Goal: Task Accomplishment & Management: Use online tool/utility

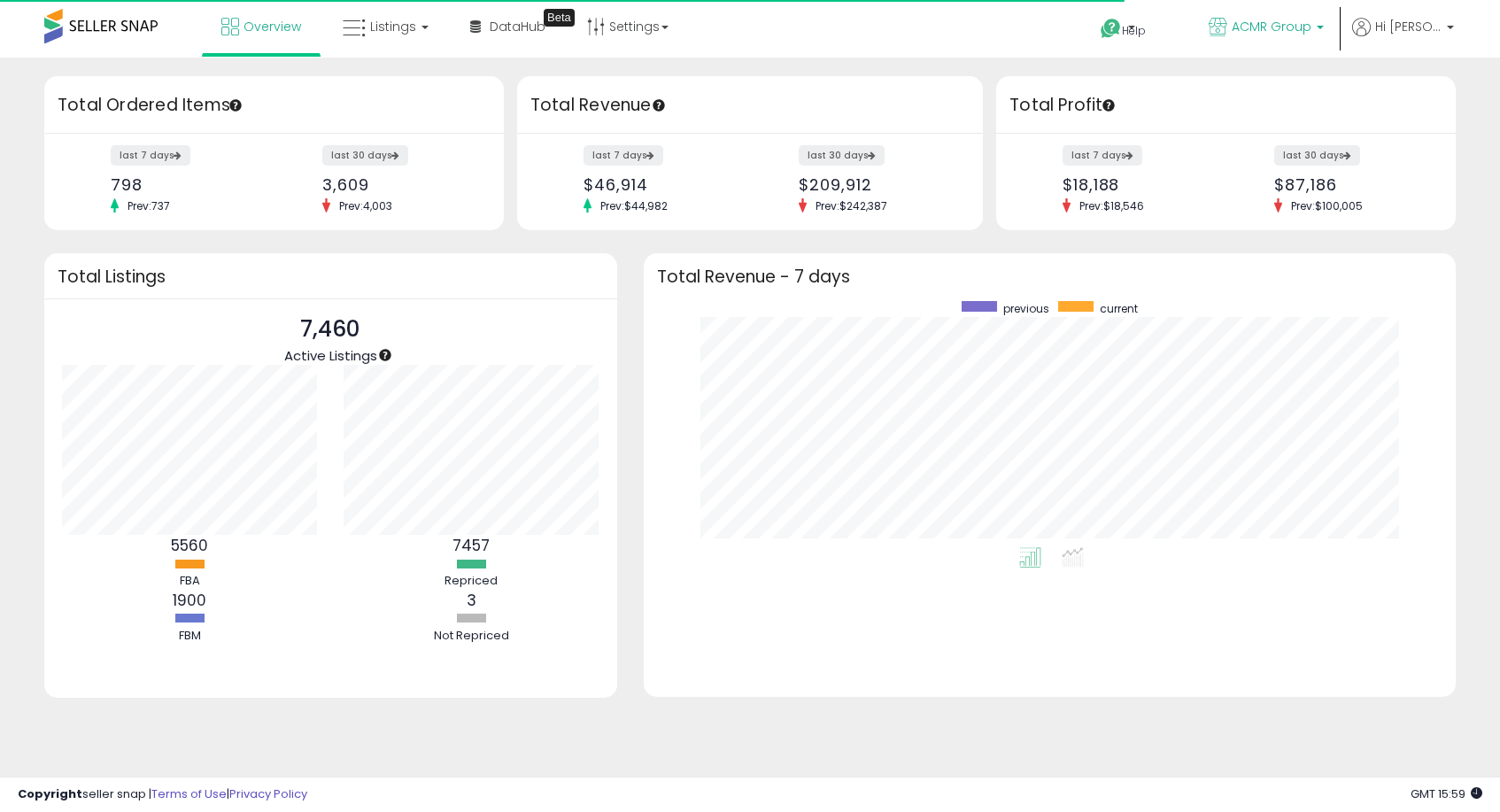
scroll to position [246, 777]
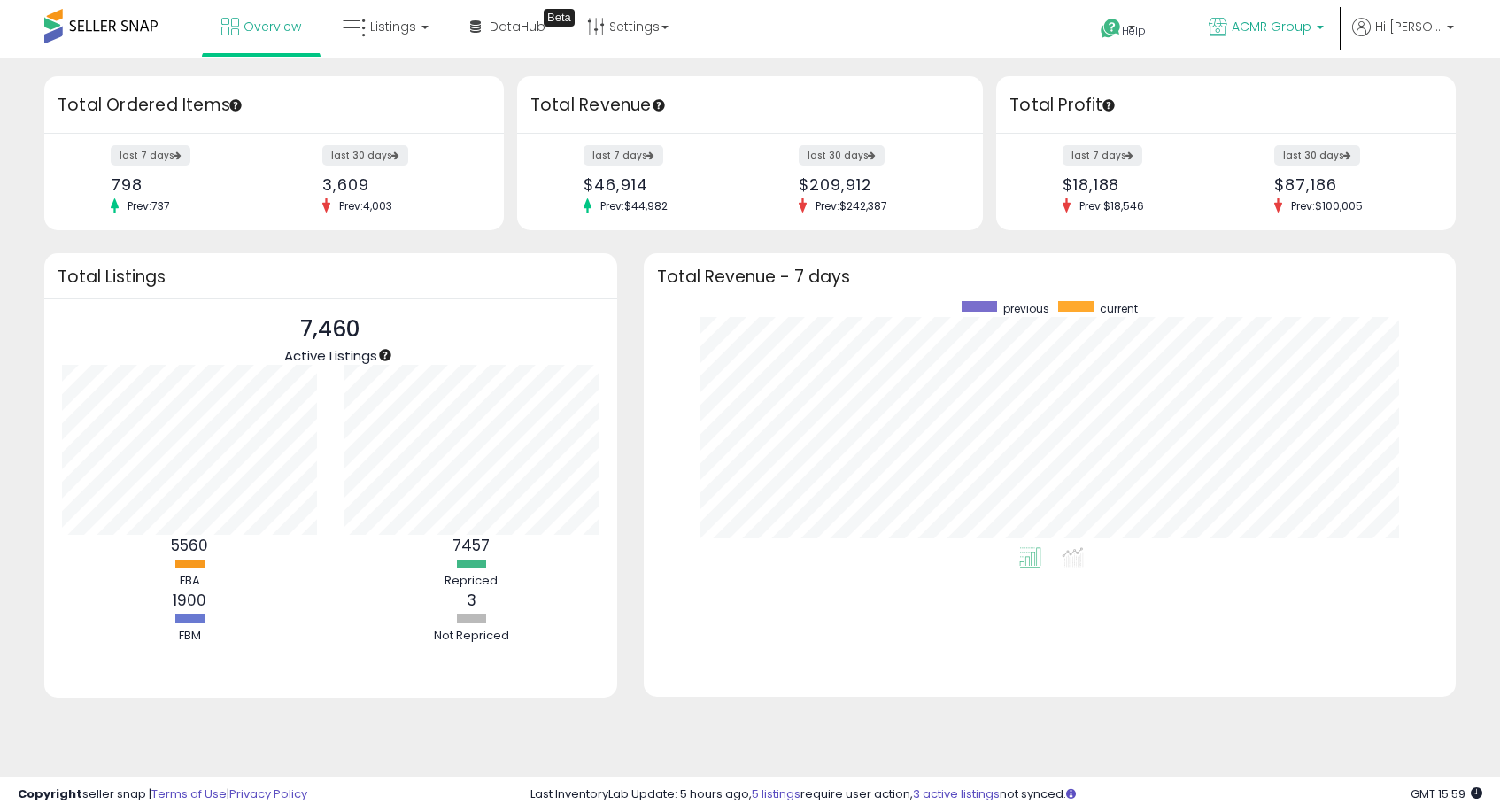
click at [1316, 44] on link "ACMR Group" at bounding box center [1266, 28] width 142 height 57
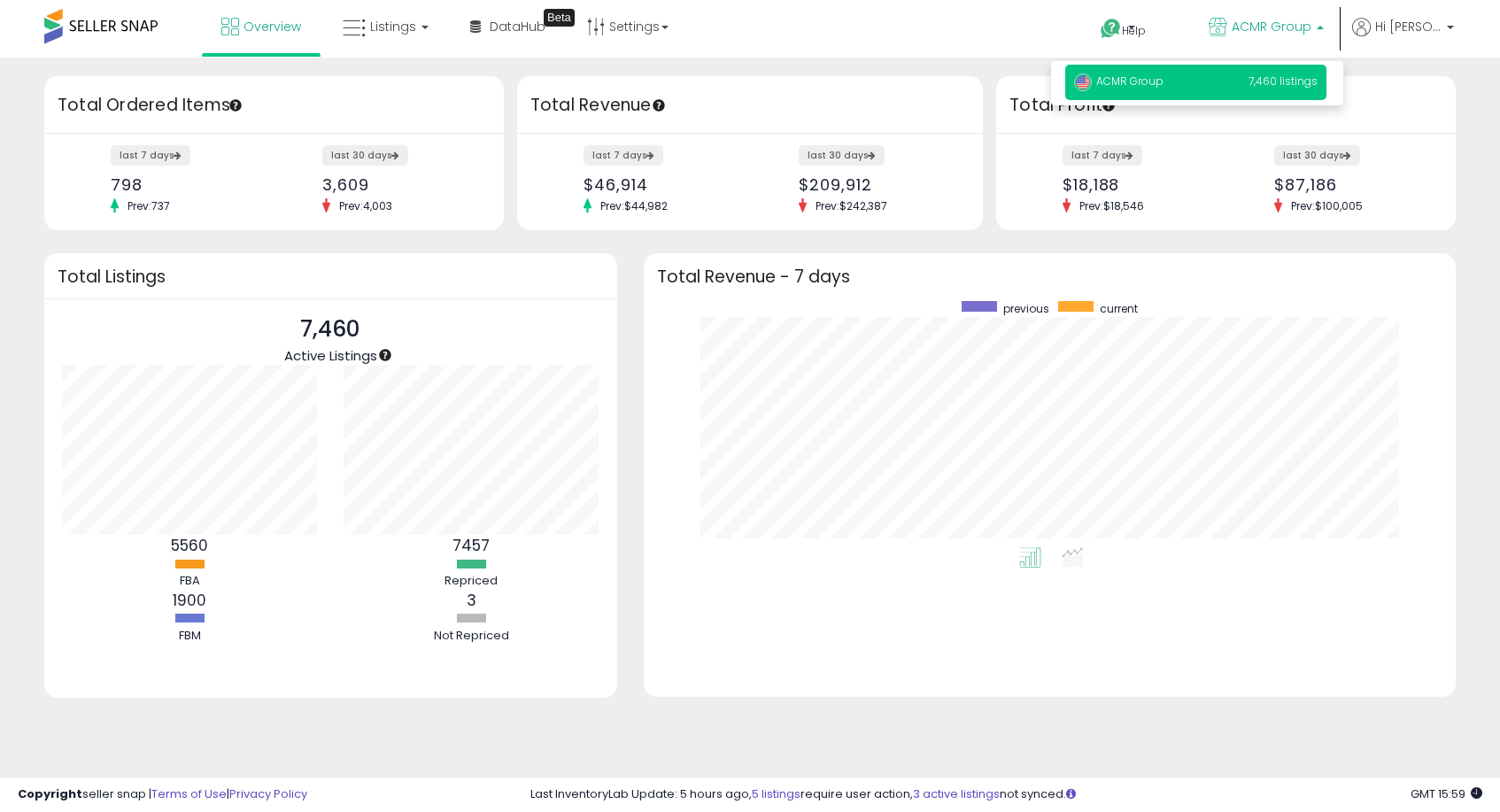
click at [1293, 84] on span "7,460 listings" at bounding box center [1282, 81] width 69 height 15
click at [1460, 17] on div "Help Contact Support Search Knowledge Hub Request a Feature ACMR Group" at bounding box center [1225, 37] width 495 height 75
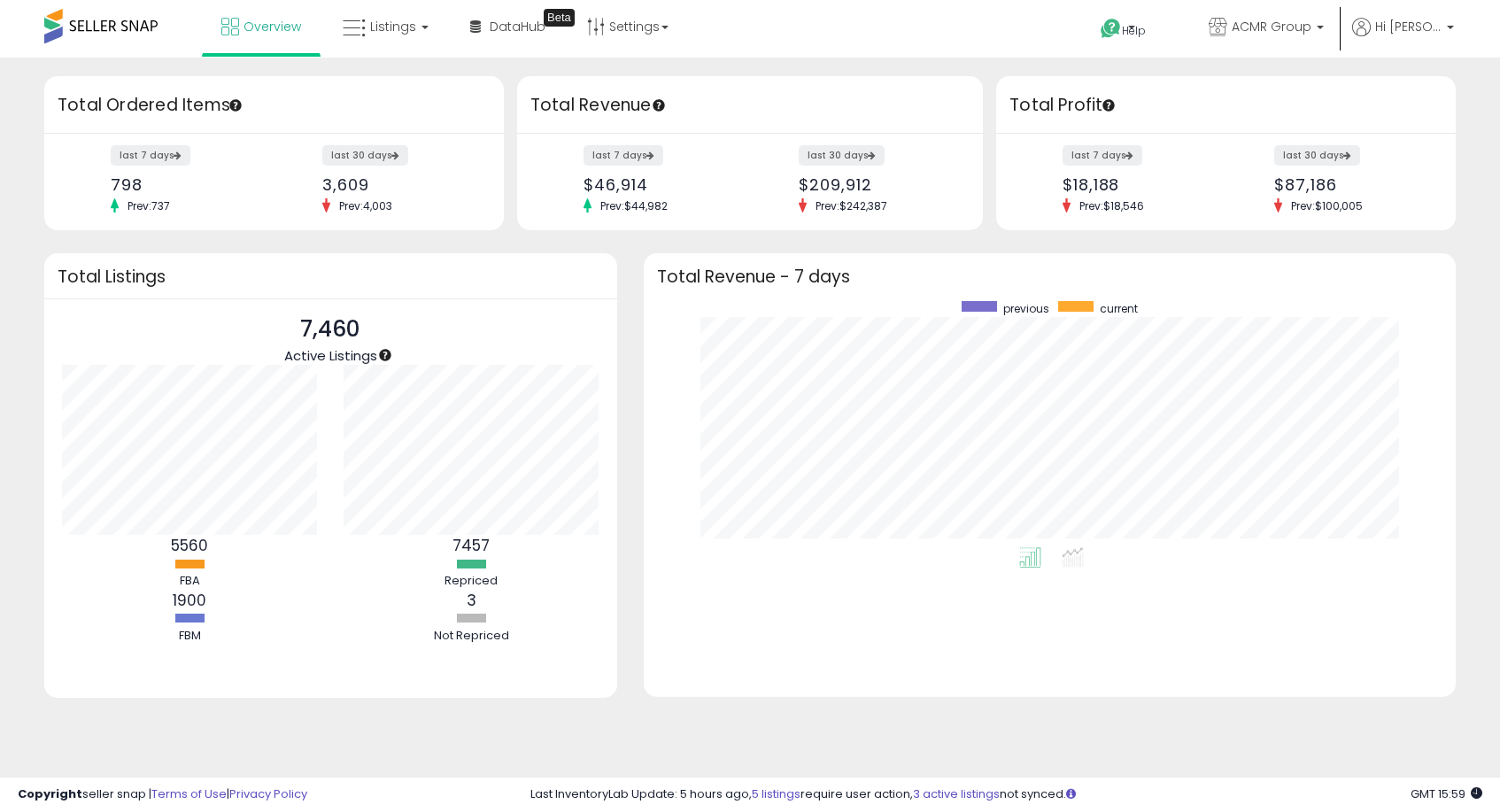
click at [1457, 22] on li "Hi Ashley Account Profile Logout" at bounding box center [1403, 39] width 115 height 44
click at [1450, 27] on b at bounding box center [1449, 31] width 7 height 13
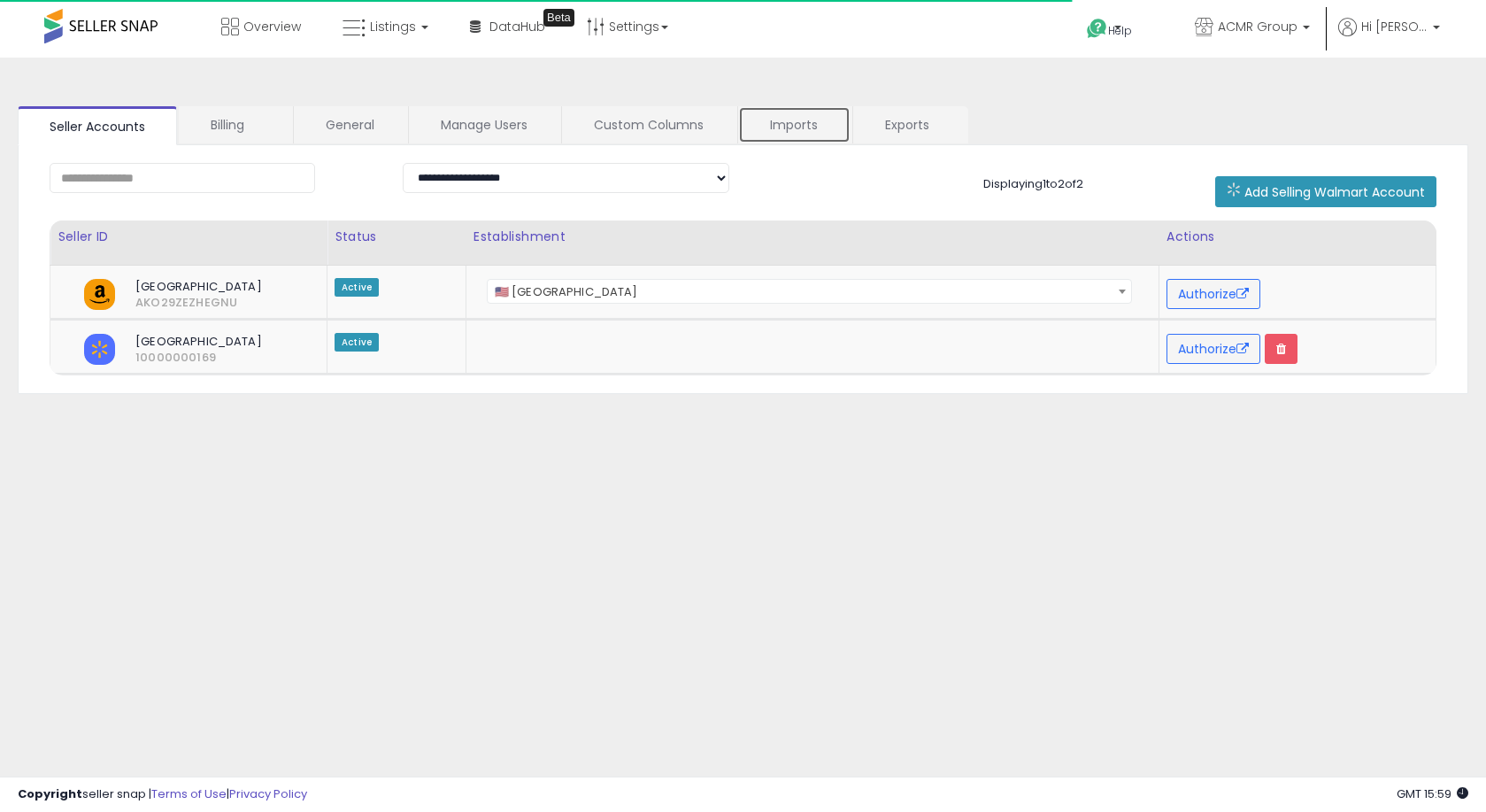
click at [828, 133] on link "Imports" at bounding box center [794, 124] width 113 height 37
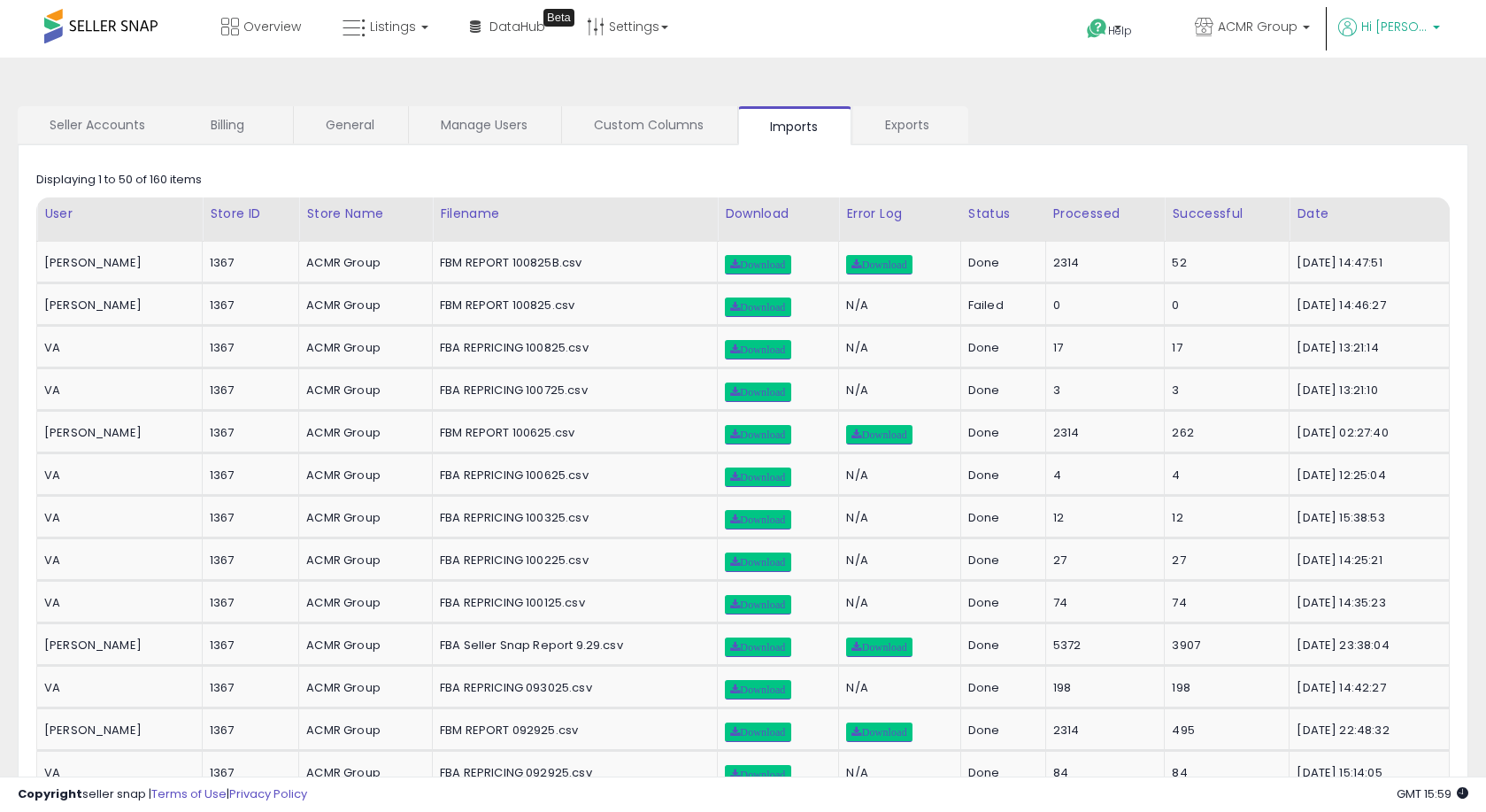
click at [1437, 25] on b at bounding box center [1435, 31] width 7 height 13
click at [1404, 88] on link "Account" at bounding box center [1400, 93] width 47 height 17
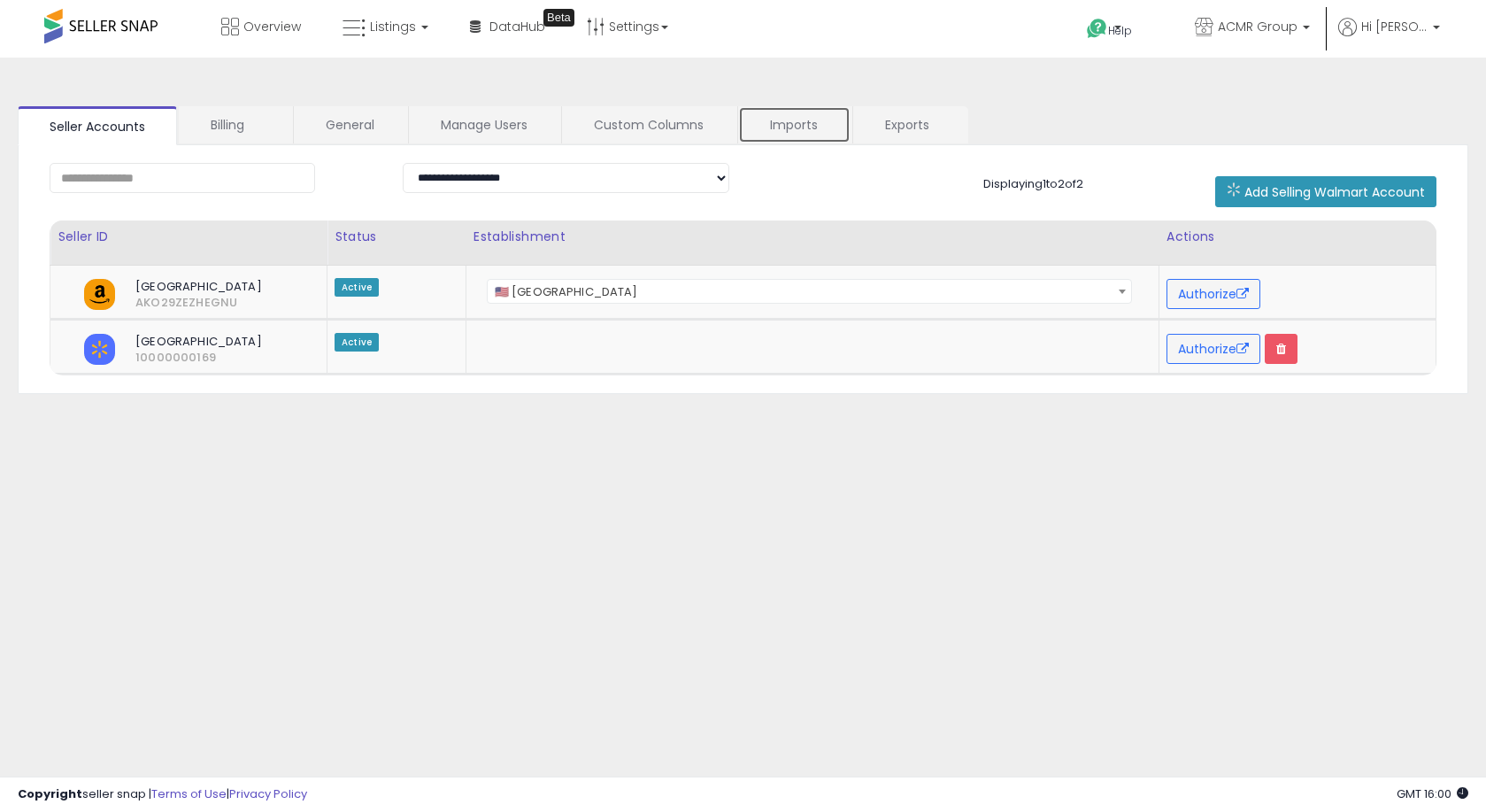
click at [783, 128] on link "Imports" at bounding box center [794, 124] width 113 height 37
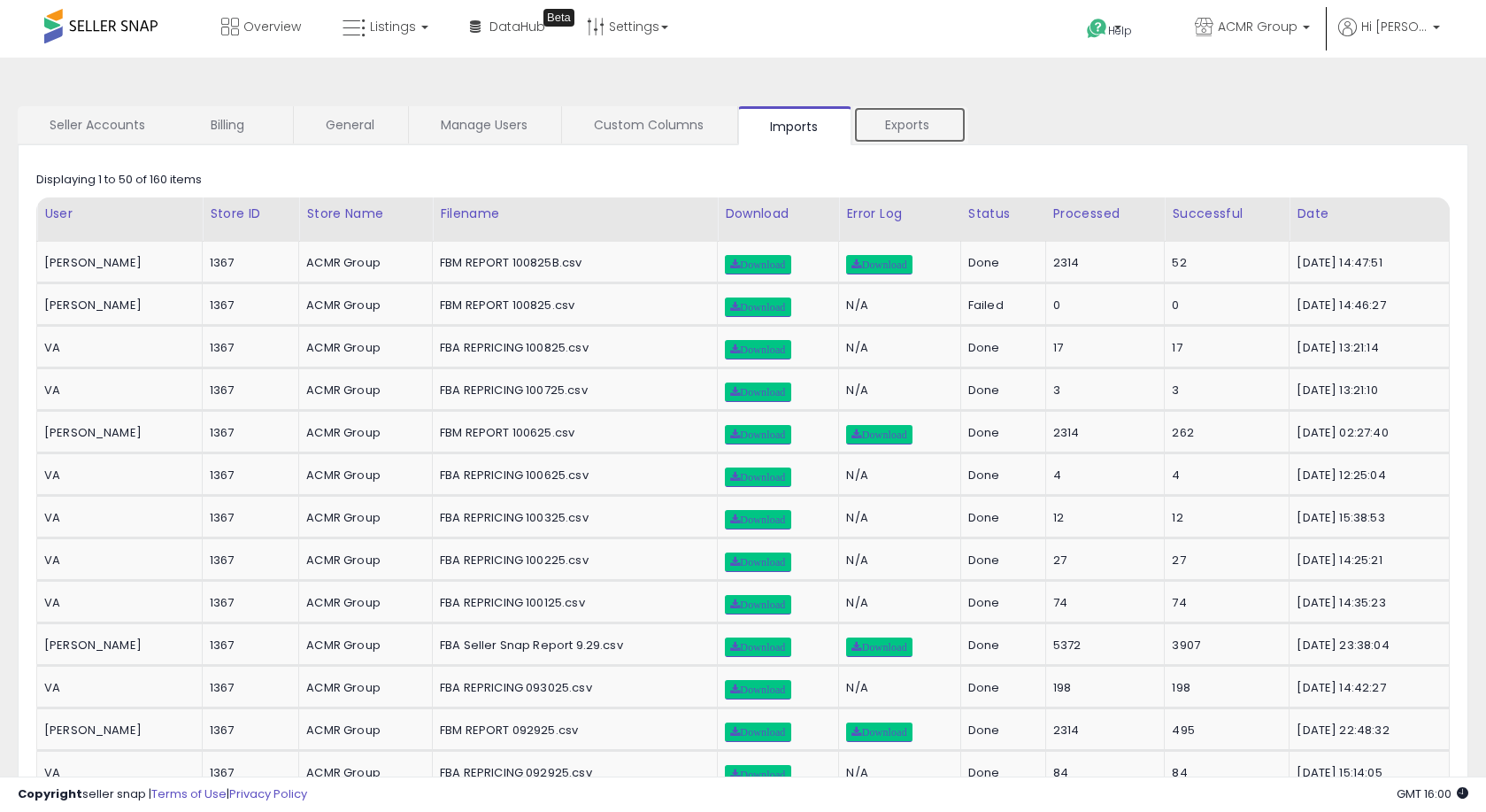
click at [881, 125] on link "Exports" at bounding box center [909, 124] width 114 height 37
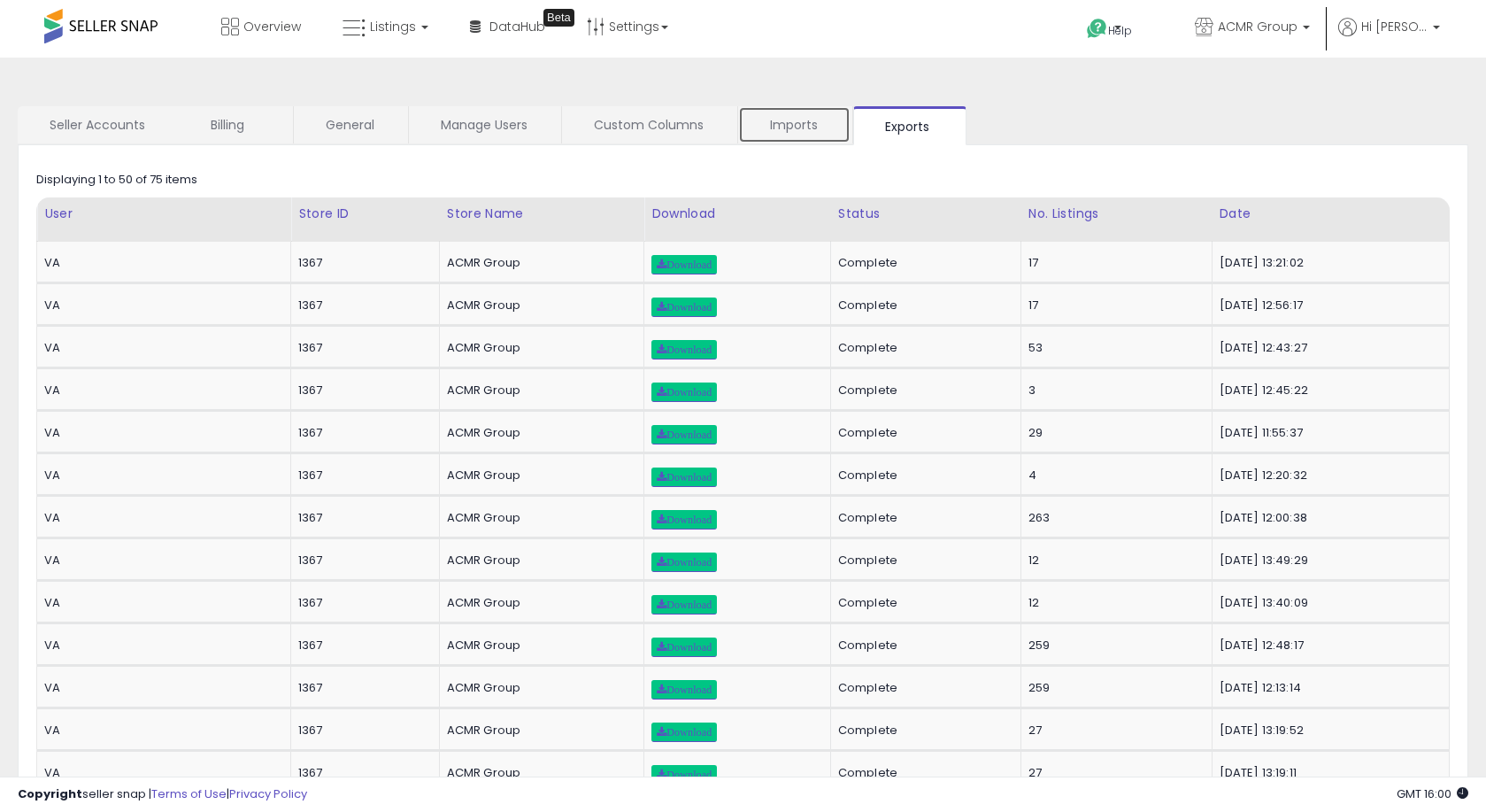
click at [795, 120] on link "Imports" at bounding box center [794, 124] width 113 height 37
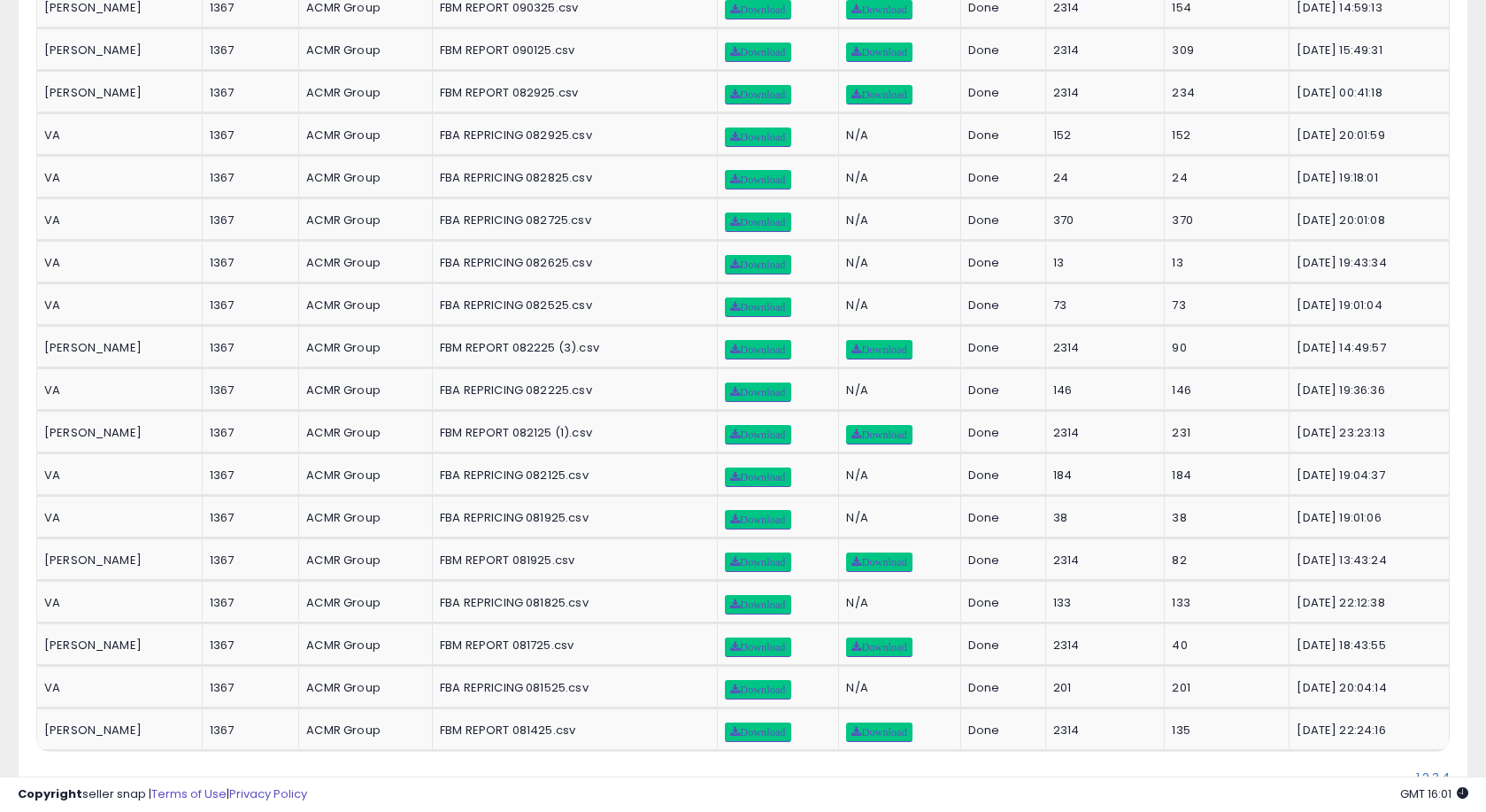
scroll to position [1713, 0]
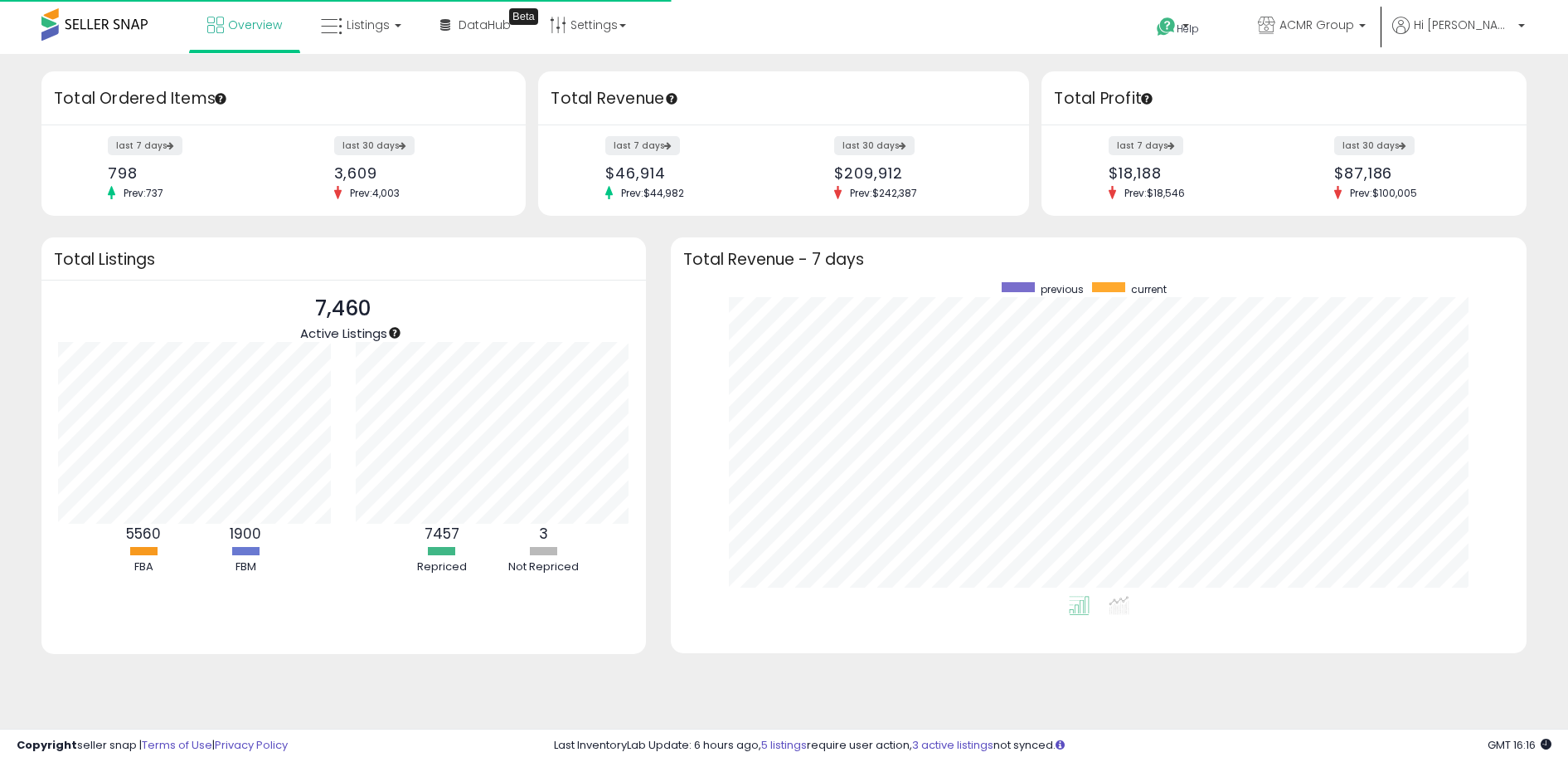
scroll to position [313, 824]
click at [1474, 31] on span "Hi [PERSON_NAME]" at bounding box center [1463, 25] width 99 height 16
click at [1354, 25] on span "ACMR Group" at bounding box center [1317, 25] width 75 height 16
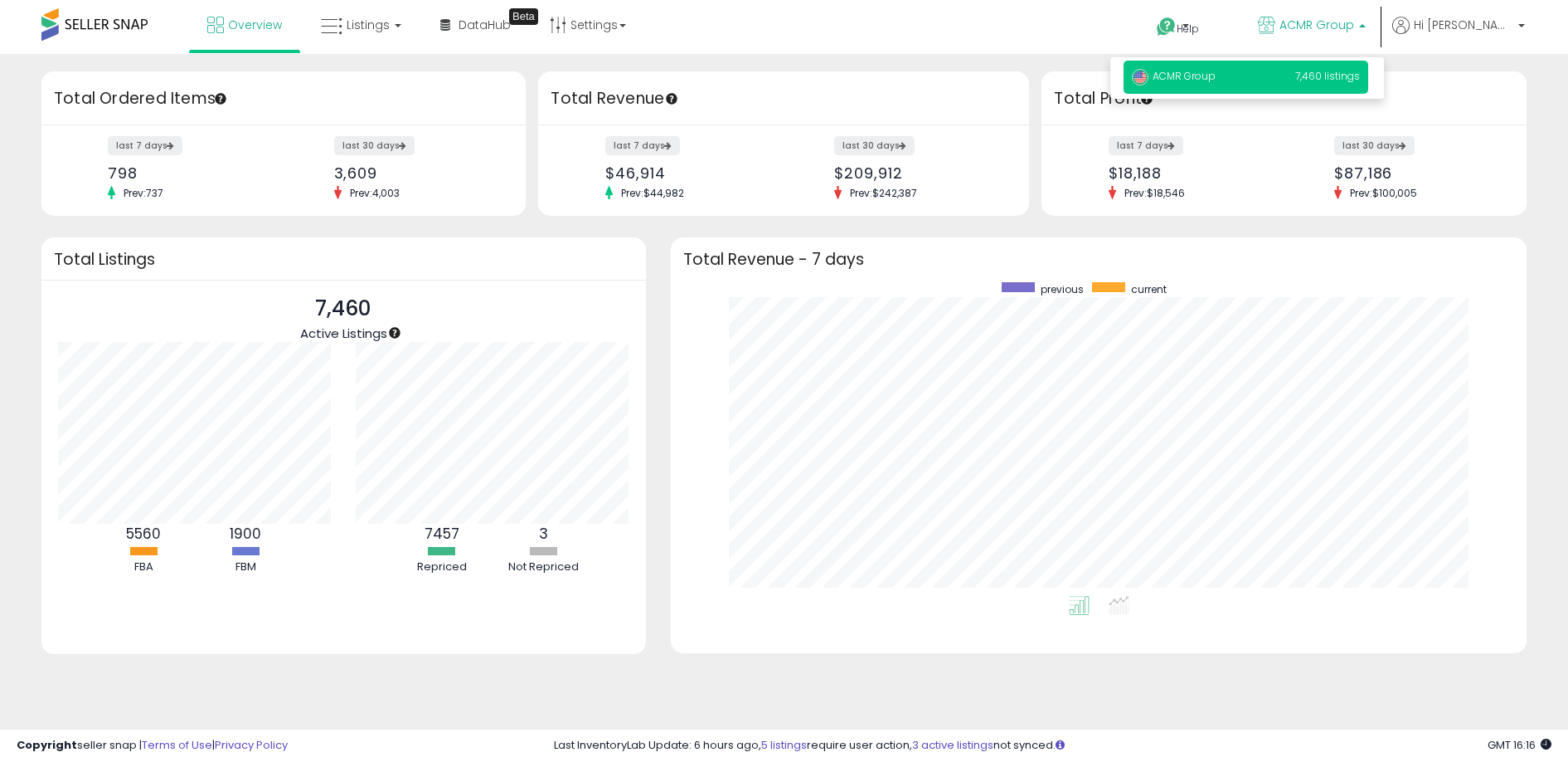
click at [1492, 127] on div "last 7 days $18,188 Prev: $18,546 last 30 days $87,186 Prev: $100,005" at bounding box center [1284, 170] width 484 height 90
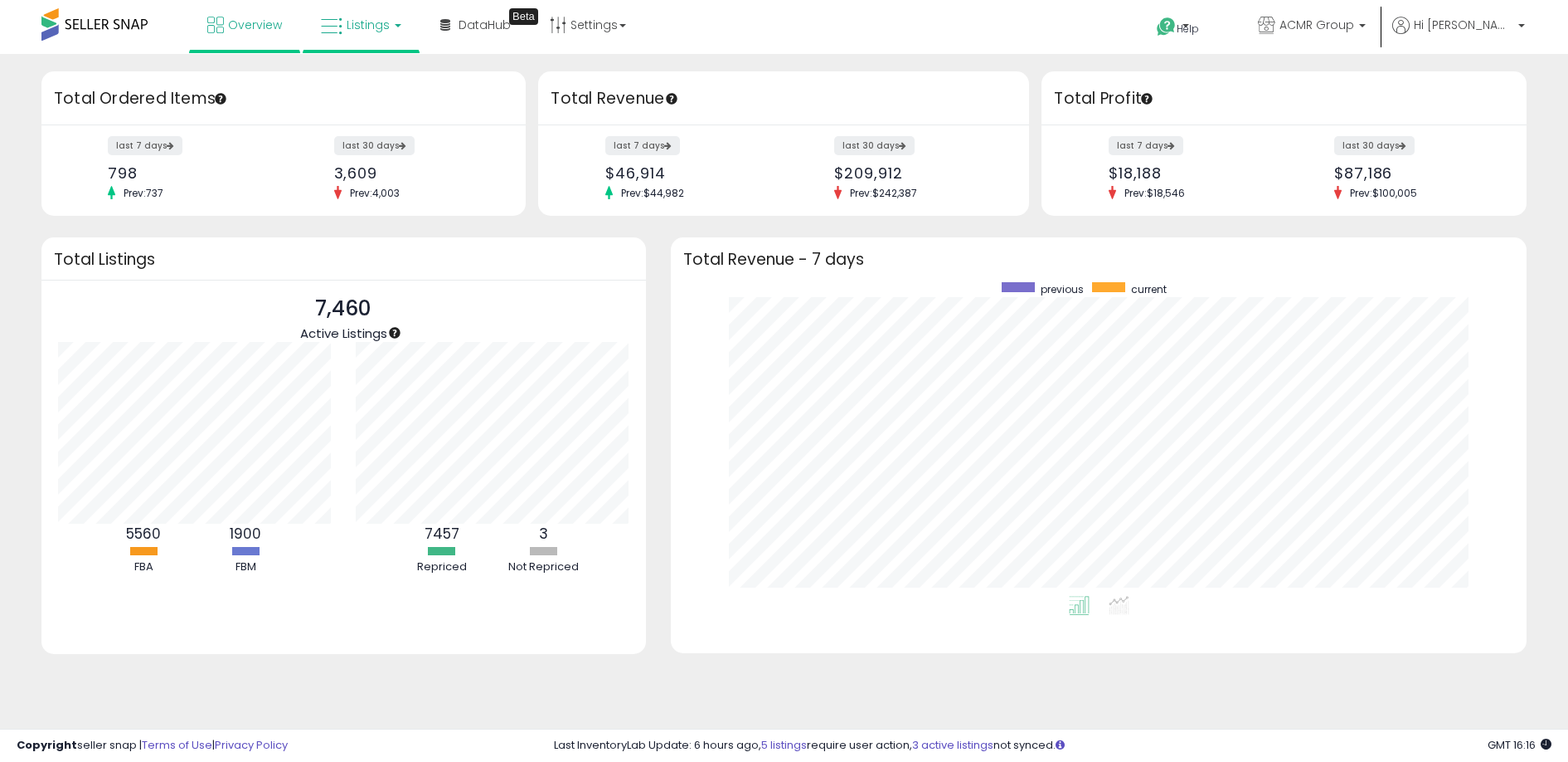
click at [373, 24] on span "Listings" at bounding box center [368, 25] width 43 height 16
click at [384, 76] on icon at bounding box center [373, 82] width 72 height 22
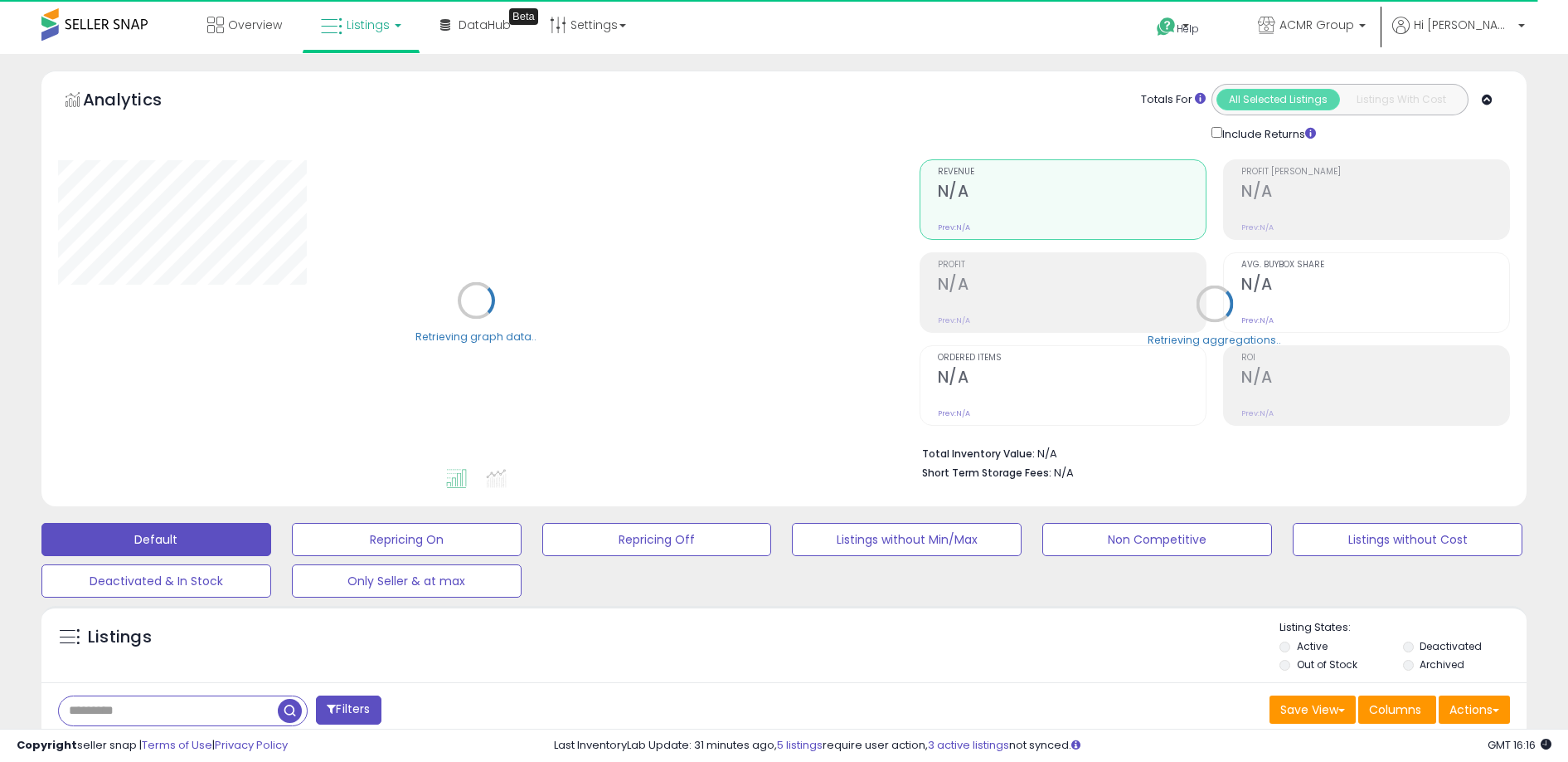
click at [177, 715] on input "text" at bounding box center [167, 711] width 217 height 29
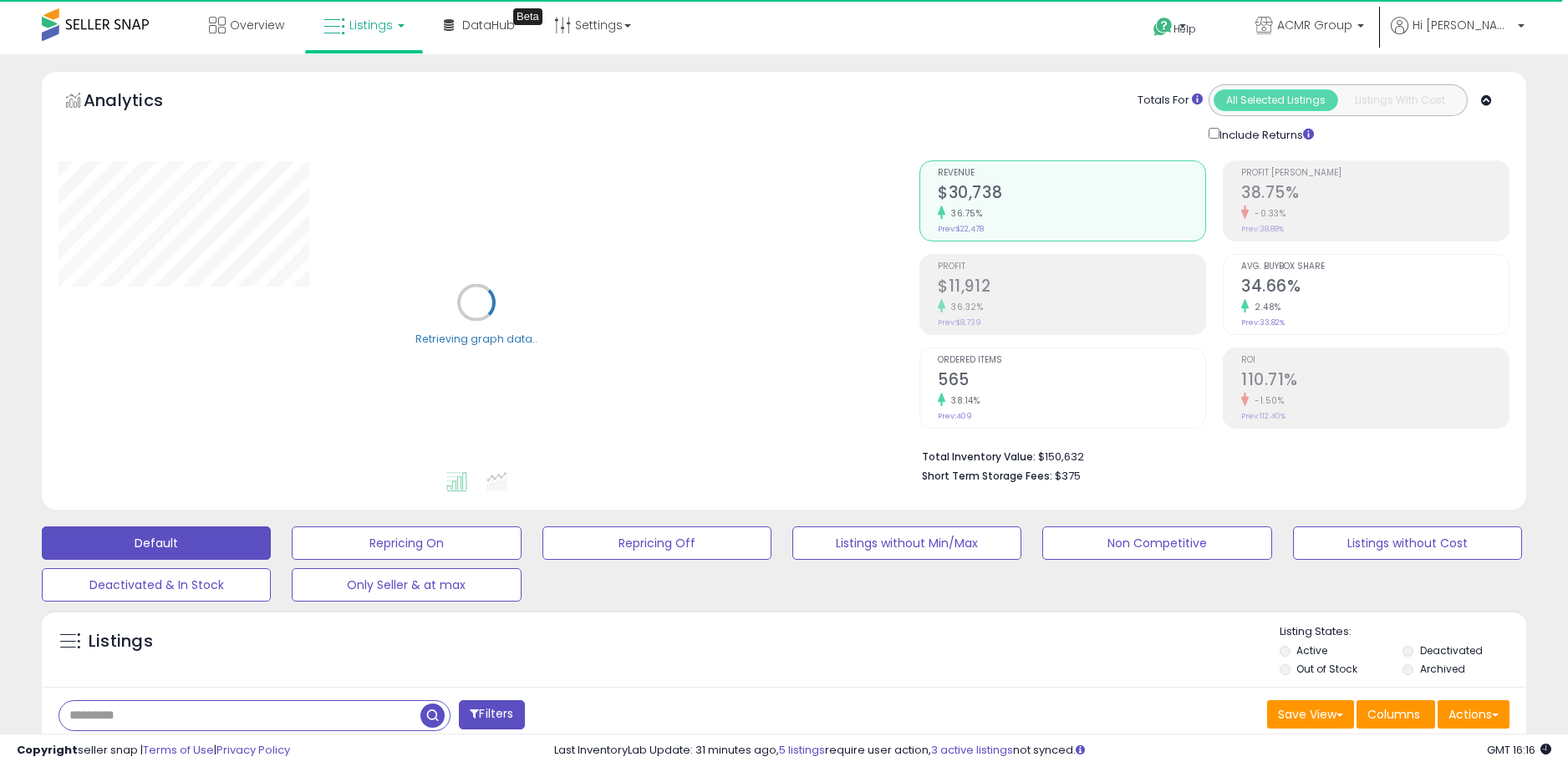
paste input "**********"
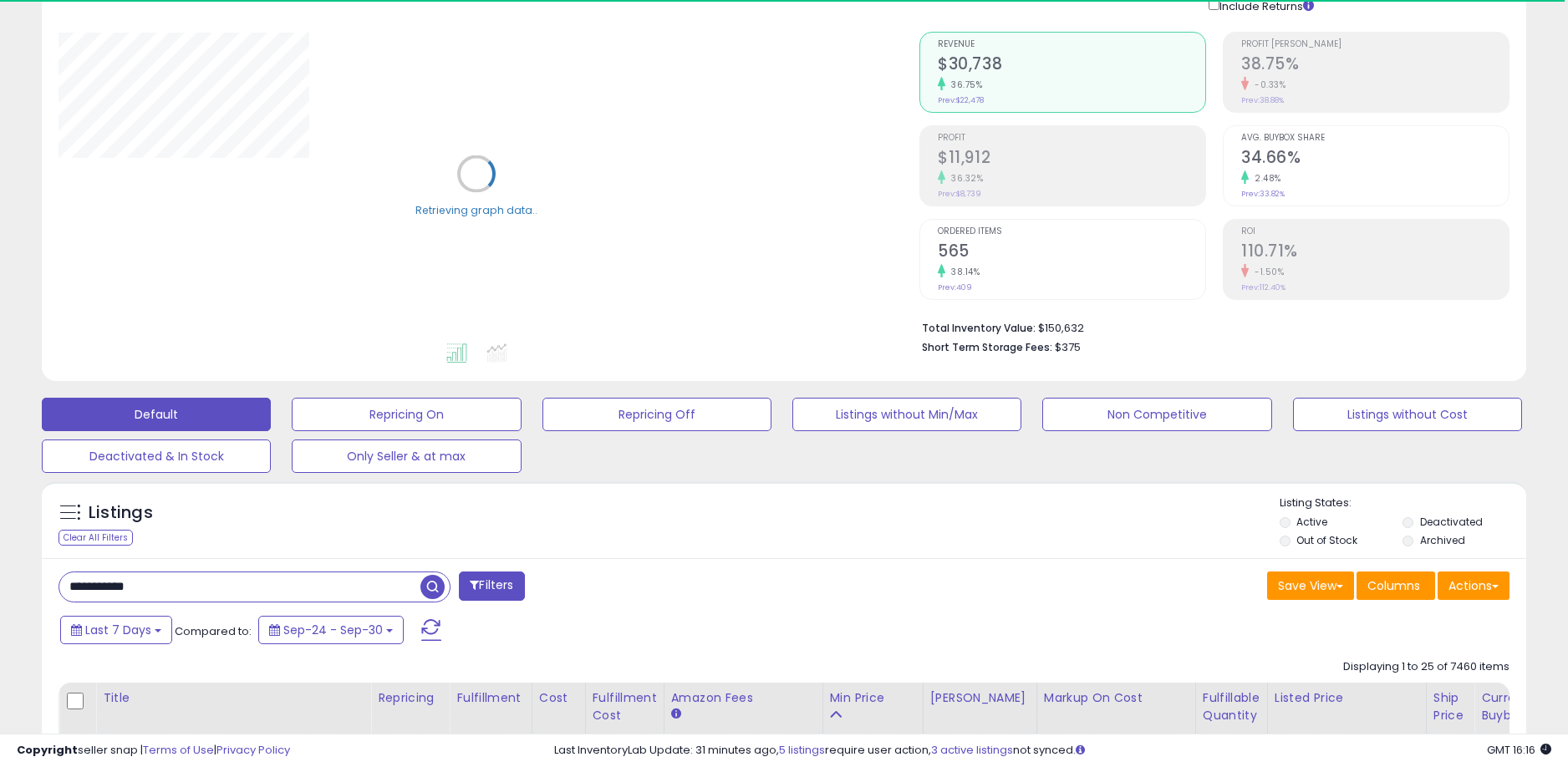
scroll to position [323, 0]
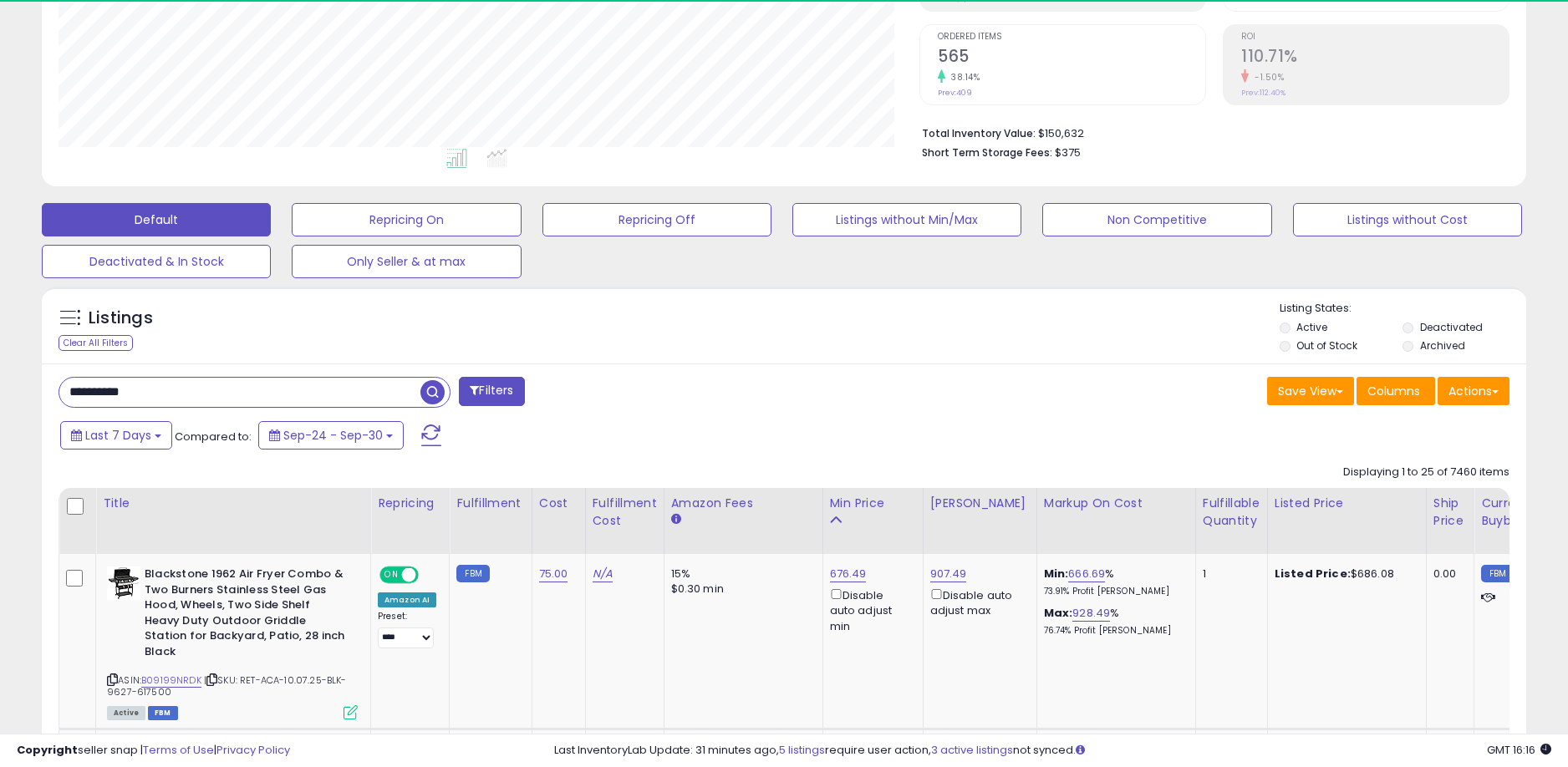
click at [1427, 319] on div "Listing States: Active Deactivated Out of Stock Archived" at bounding box center [1402, 329] width 247 height 57
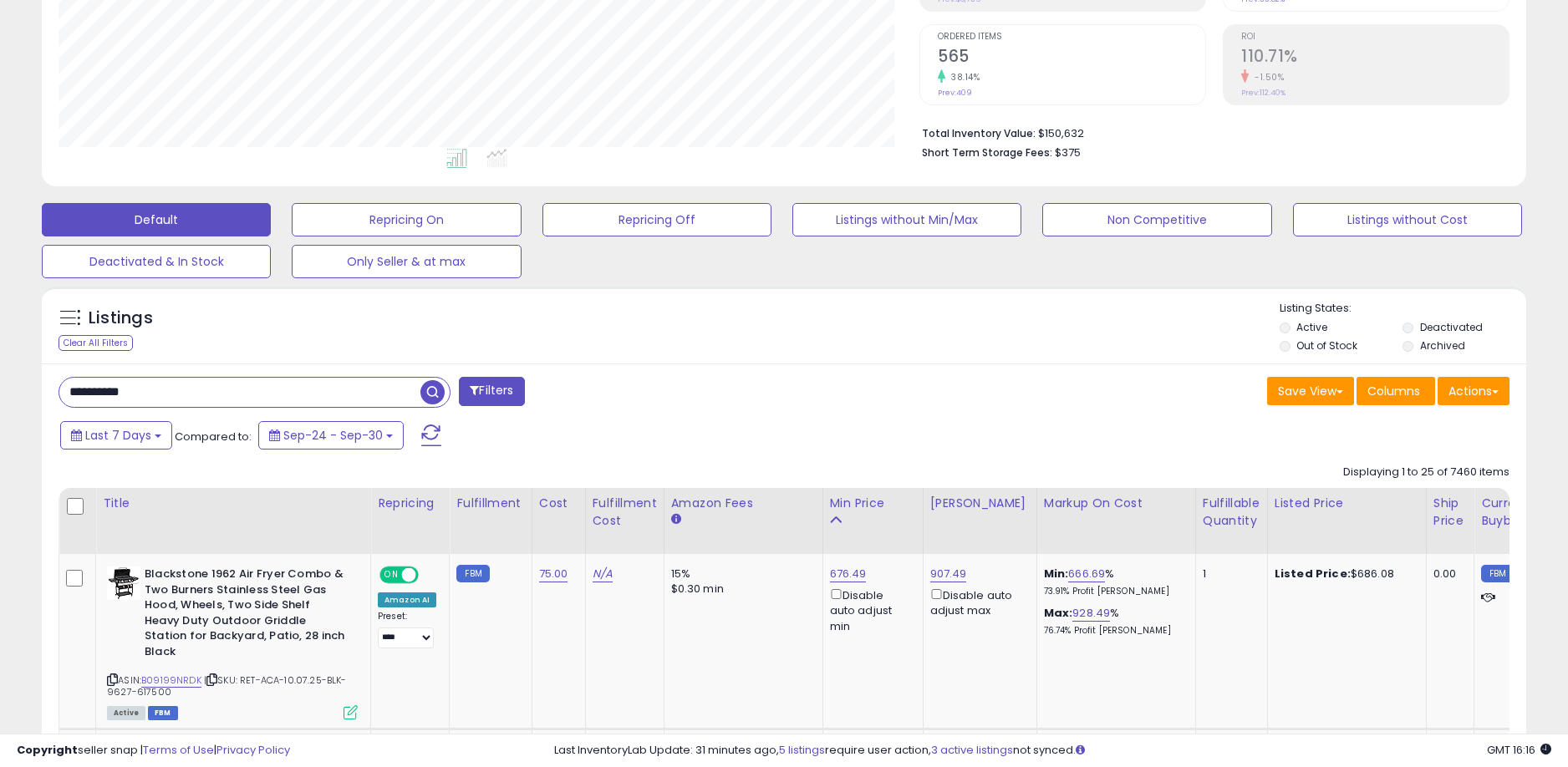
click at [1429, 328] on label "Deactivated" at bounding box center [1451, 326] width 62 height 14
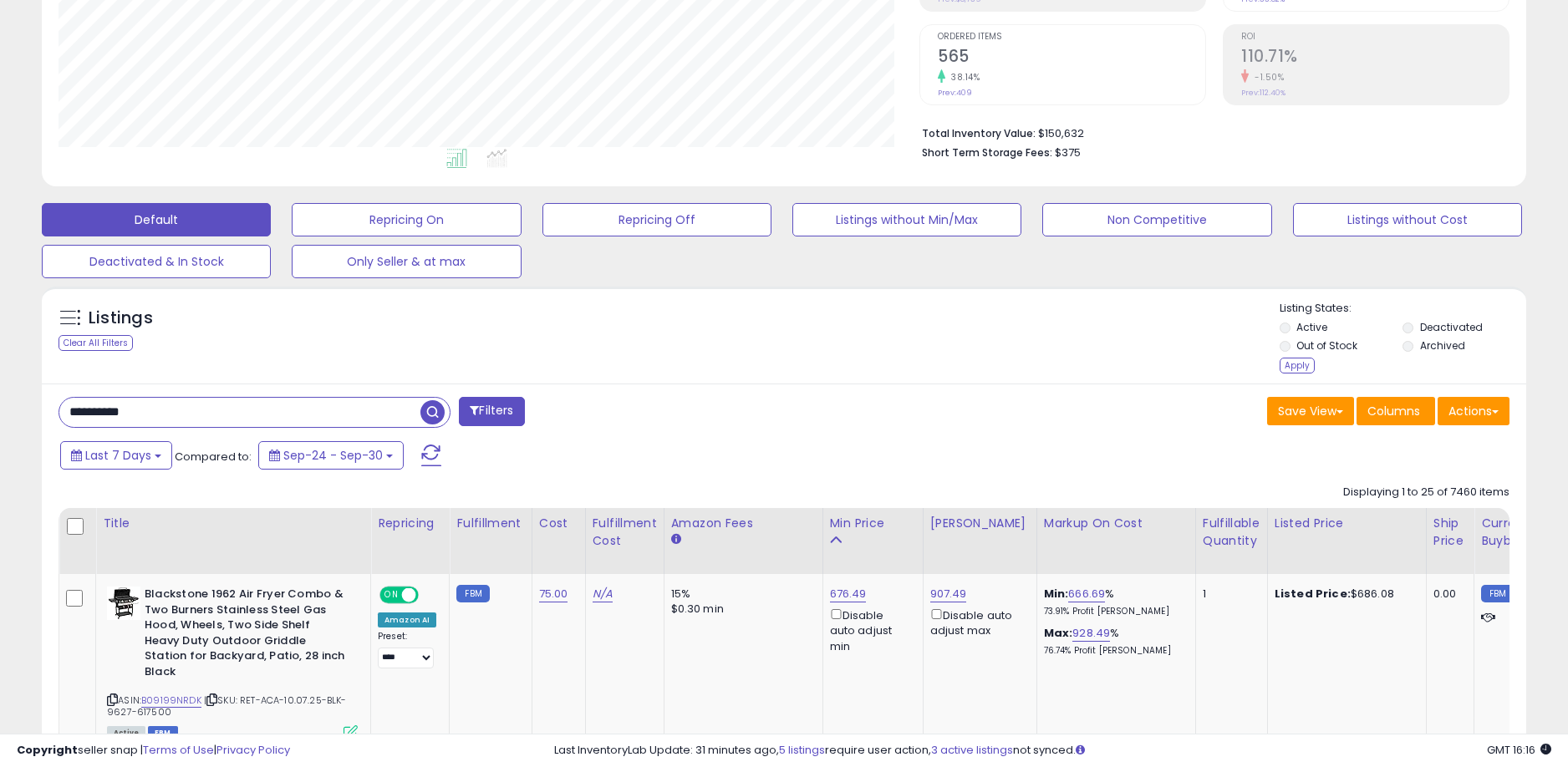
click at [1426, 344] on label "Archived" at bounding box center [1441, 345] width 45 height 14
click at [1310, 369] on div "Apply" at bounding box center [1297, 365] width 35 height 16
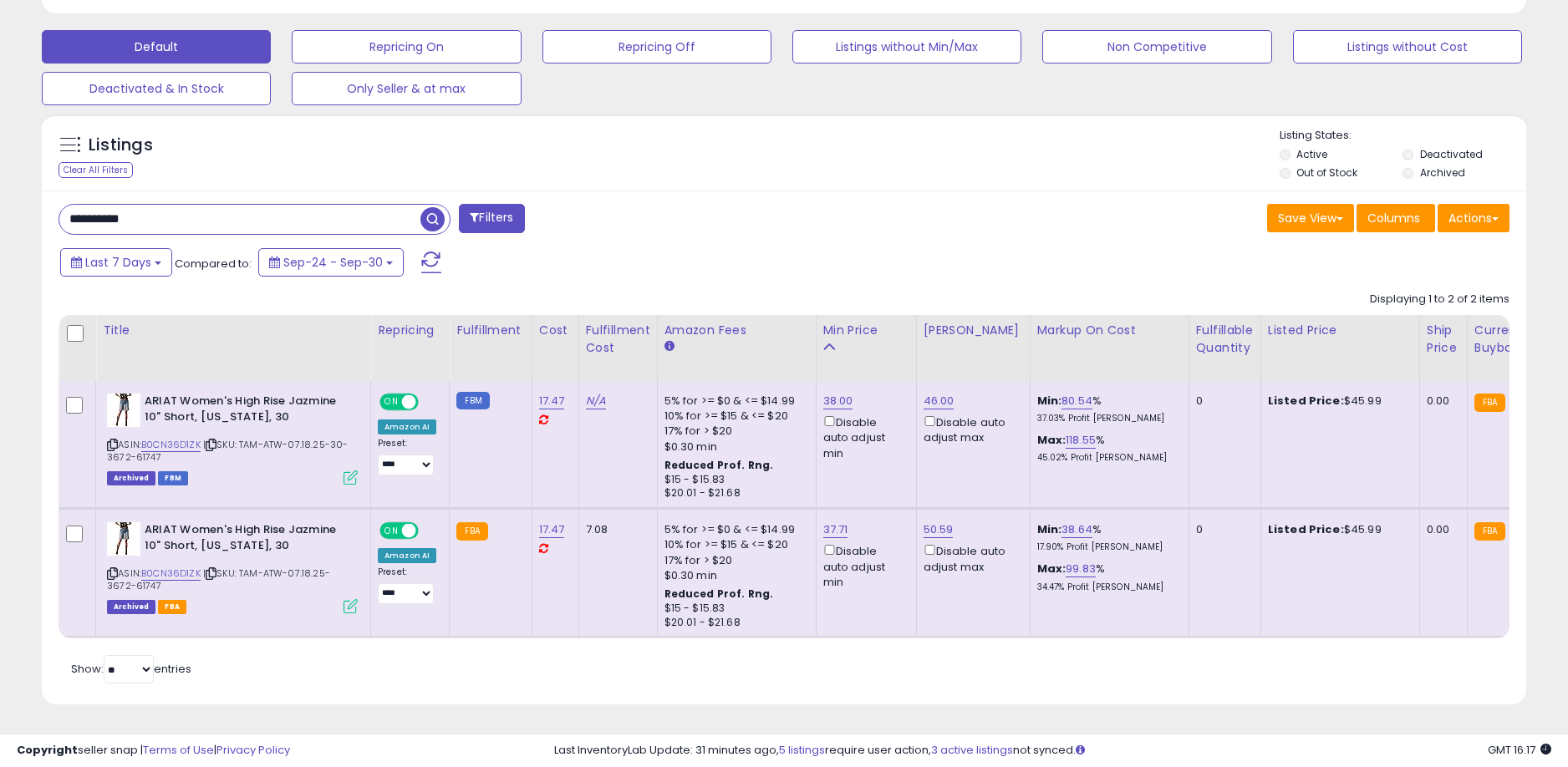
scroll to position [509, 0]
click at [326, 205] on input "**********" at bounding box center [240, 219] width 361 height 29
paste input "text"
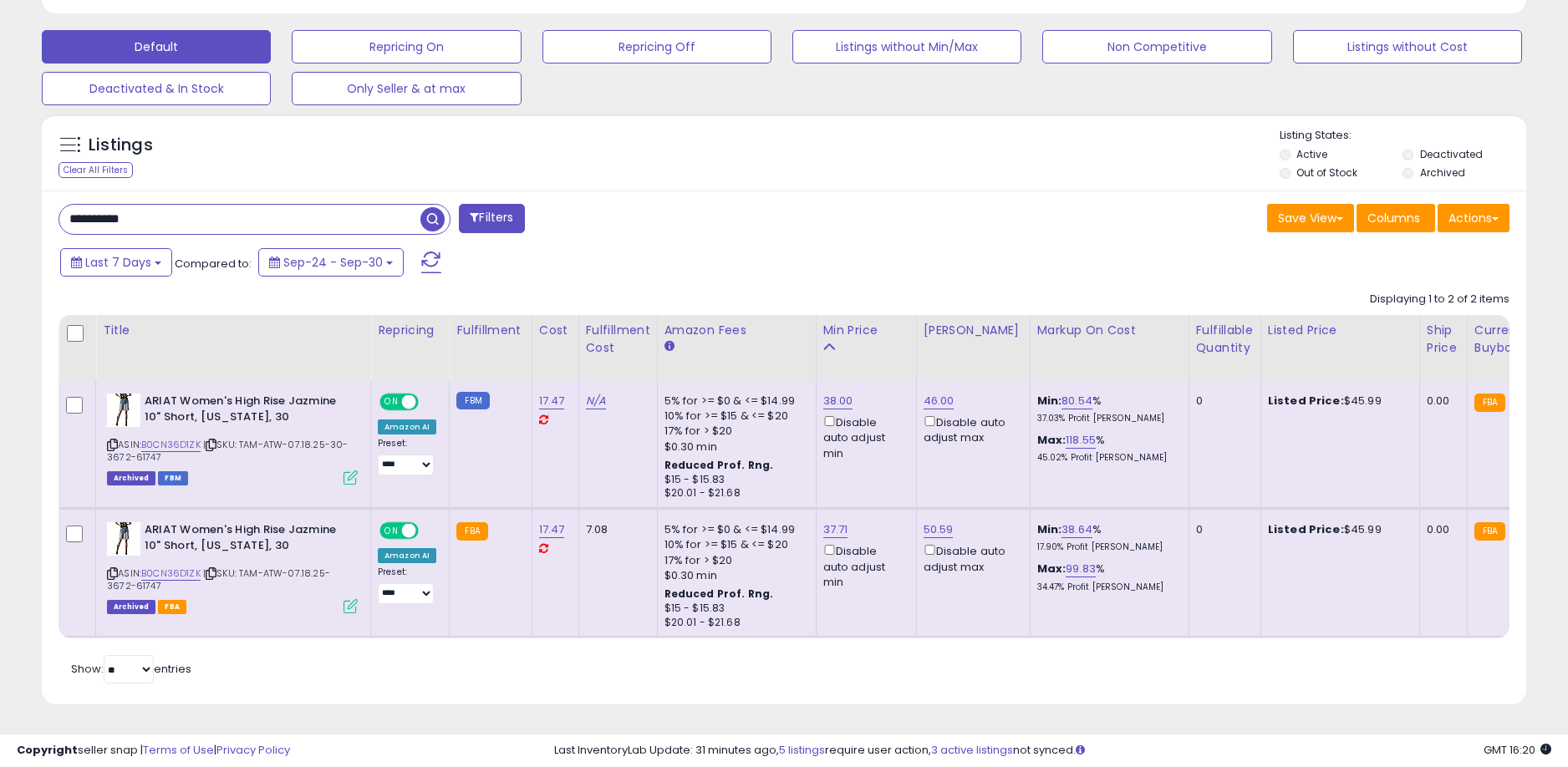
click at [442, 207] on span "button" at bounding box center [432, 219] width 24 height 24
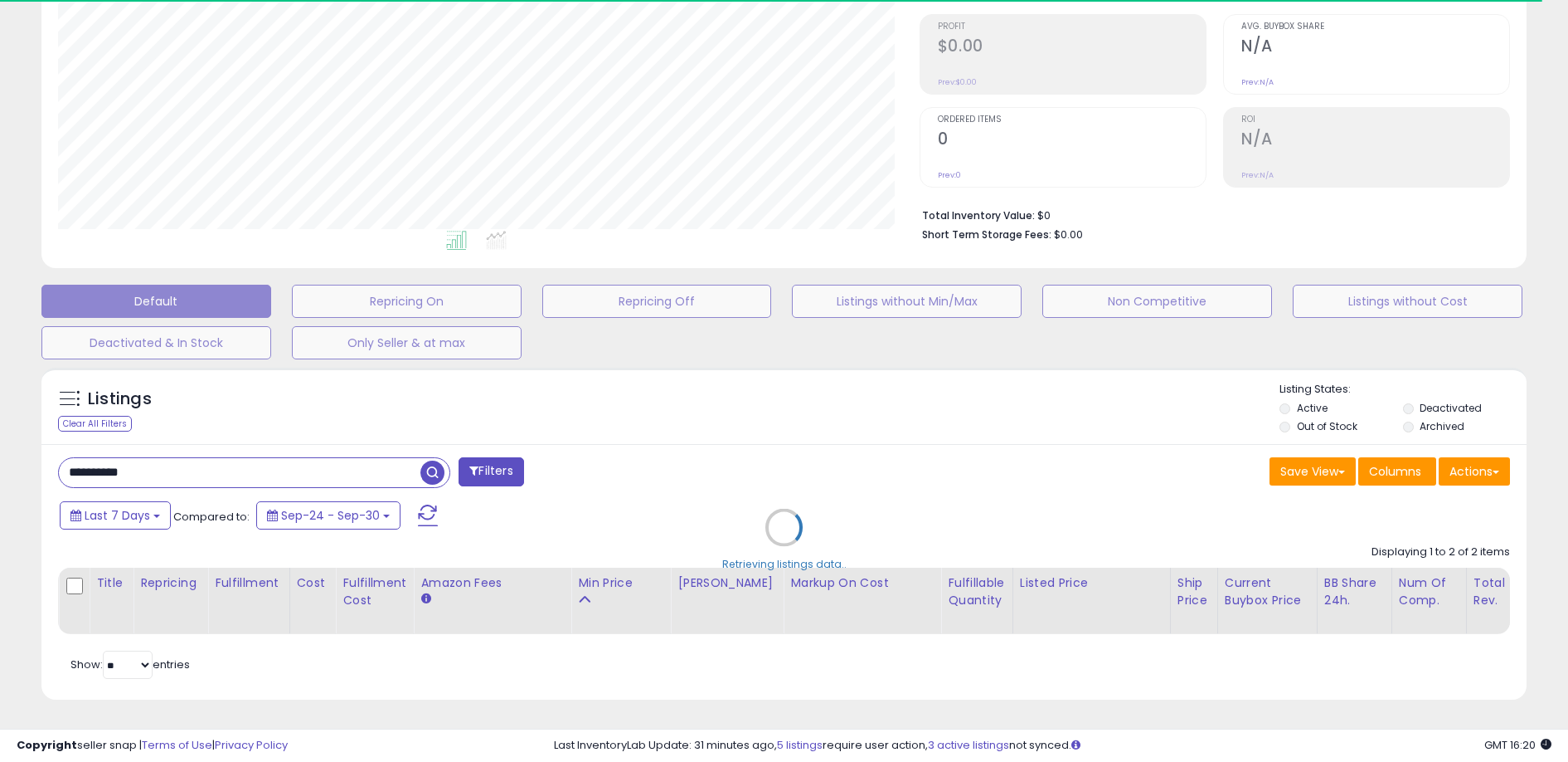
type input "**********"
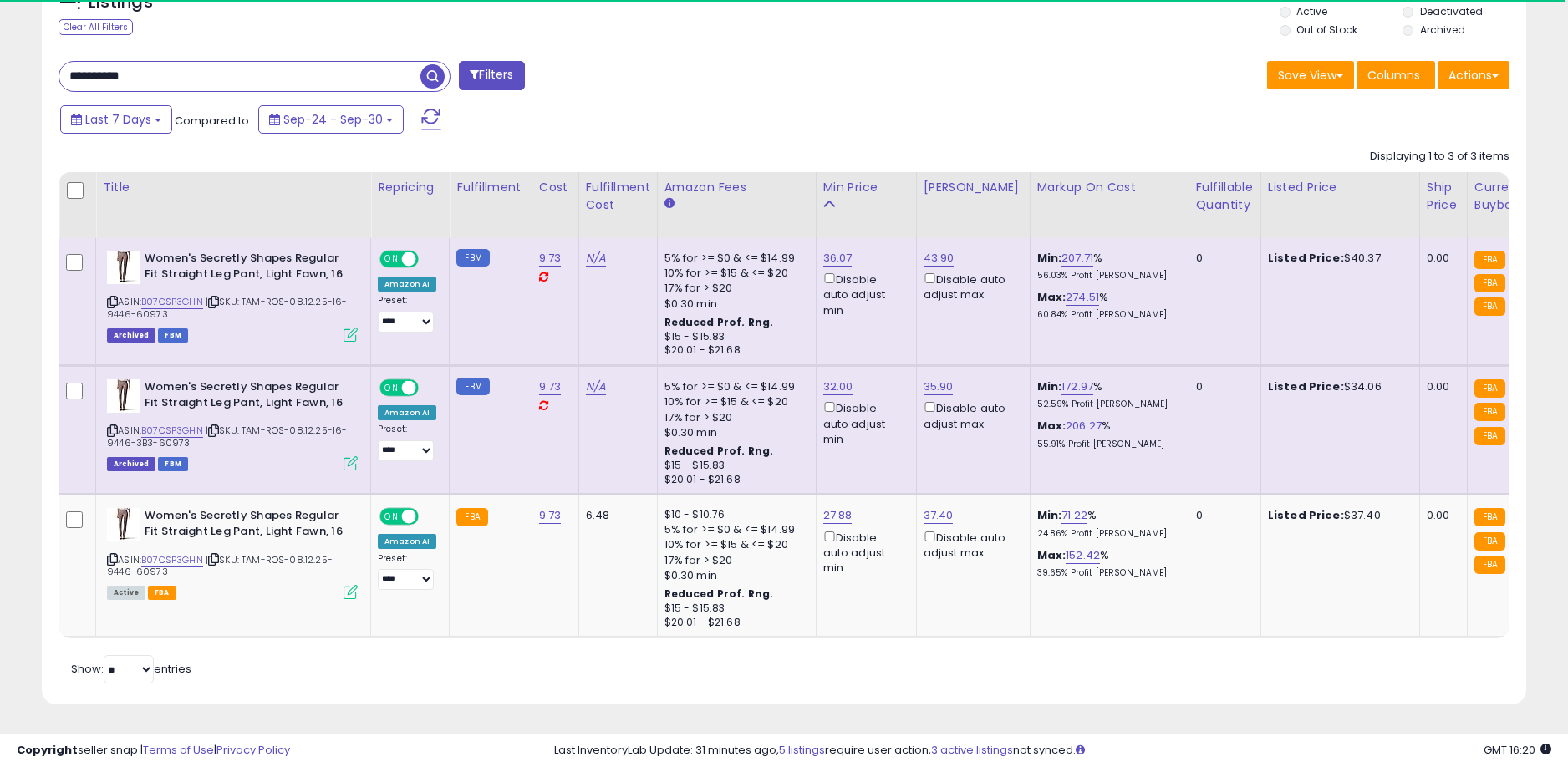
scroll to position [343, 861]
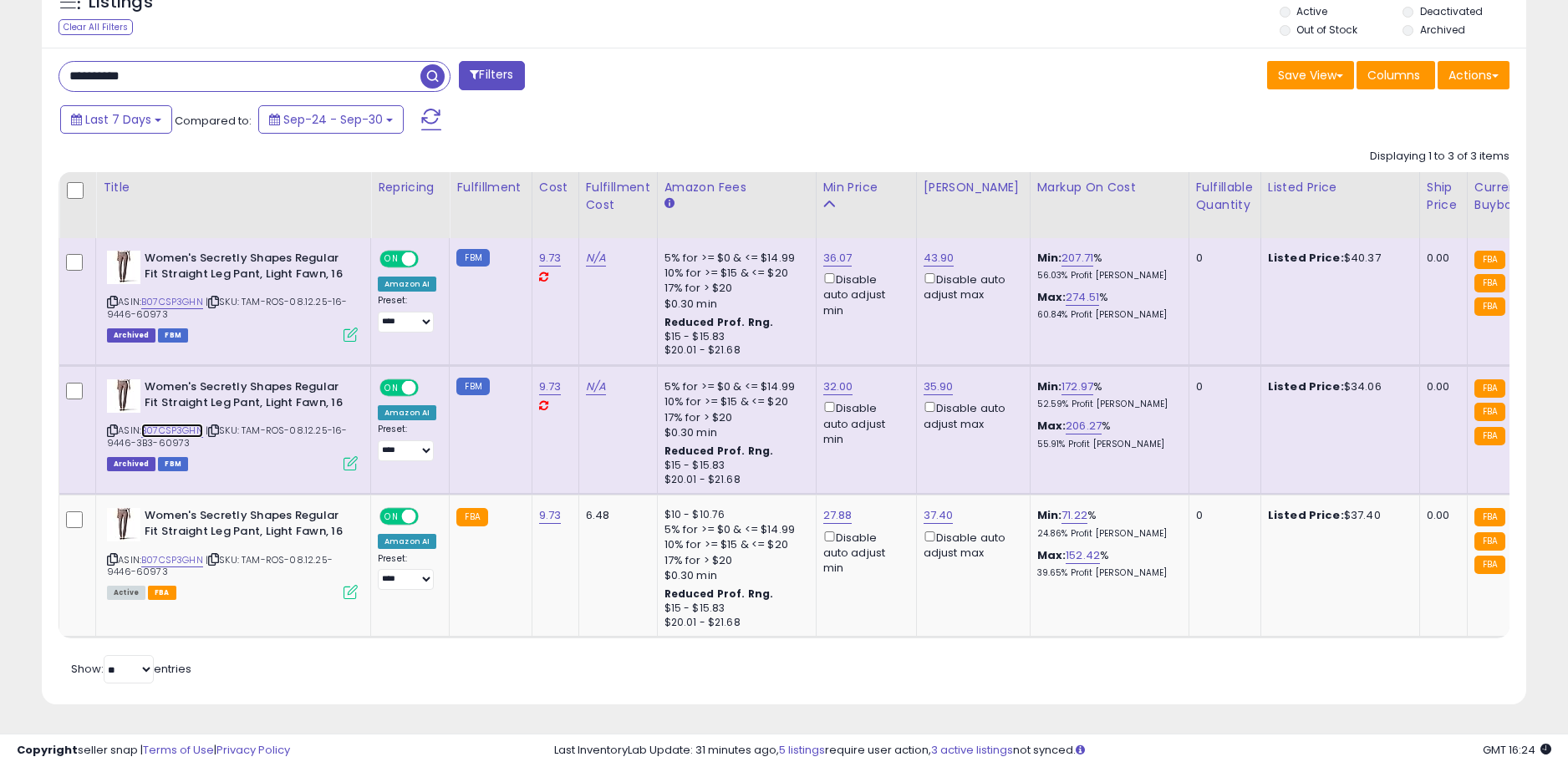
click at [158, 423] on link "B07CSP3GHN" at bounding box center [171, 430] width 61 height 14
click at [0, 0] on div "**********" at bounding box center [784, 91] width 1568 height 1351
